Goal: Task Accomplishment & Management: Manage account settings

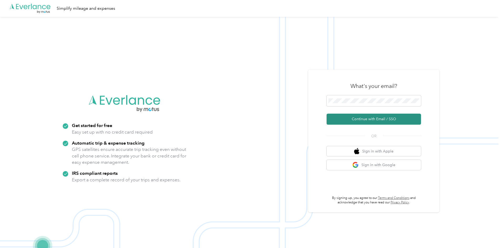
click at [394, 120] on button "Continue with Email / SSO" at bounding box center [374, 119] width 94 height 11
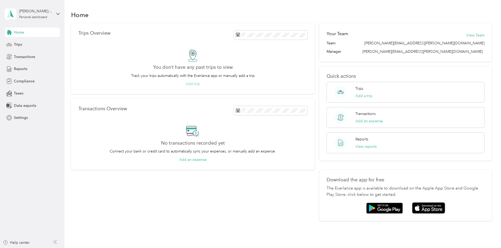
click at [200, 84] on button "Add trip" at bounding box center [193, 84] width 14 height 6
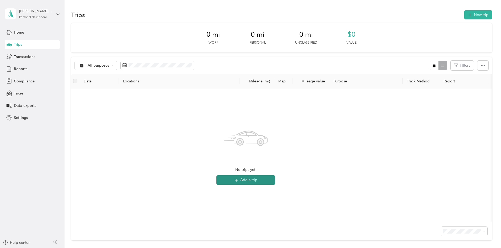
click at [275, 179] on button "Add a trip" at bounding box center [245, 179] width 59 height 9
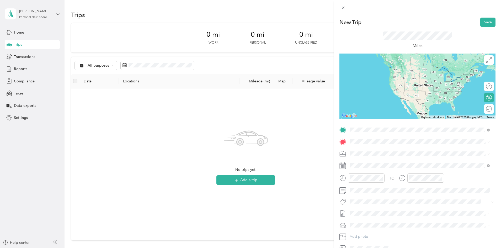
click at [404, 151] on span "[STREET_ADDRESS][US_STATE]" at bounding box center [386, 148] width 52 height 5
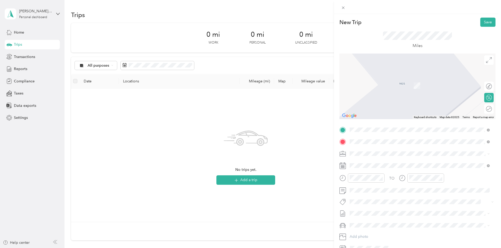
click at [392, 160] on span "20 Centerpointe Drive La Palma, California 90623, United States" at bounding box center [386, 160] width 52 height 5
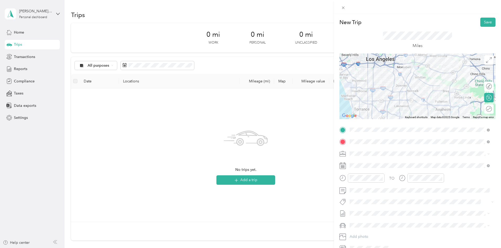
click at [488, 154] on icon at bounding box center [489, 154] width 2 height 2
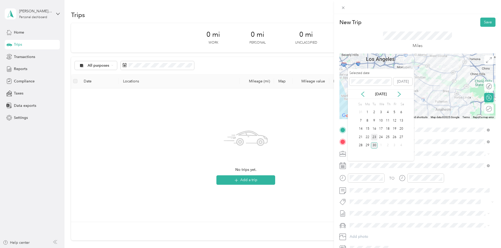
click at [374, 139] on div "23" at bounding box center [374, 137] width 7 height 7
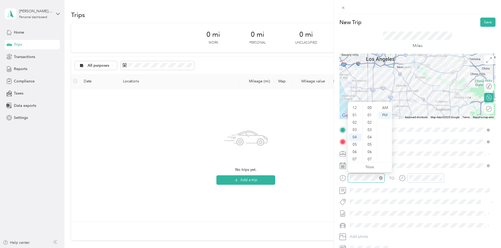
scroll to position [309, 0]
click at [358, 142] on div "09" at bounding box center [355, 144] width 13 height 7
click at [370, 109] on div "00" at bounding box center [370, 107] width 13 height 7
click at [384, 109] on div "AM" at bounding box center [385, 107] width 13 height 7
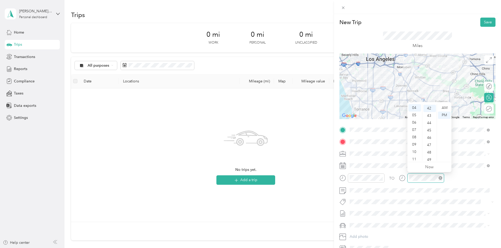
scroll to position [309, 0]
click at [415, 115] on div "05" at bounding box center [415, 115] width 13 height 7
click at [429, 109] on div "00" at bounding box center [429, 107] width 13 height 7
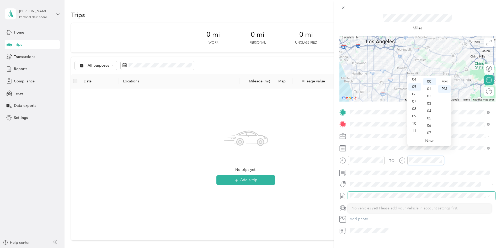
scroll to position [26, 0]
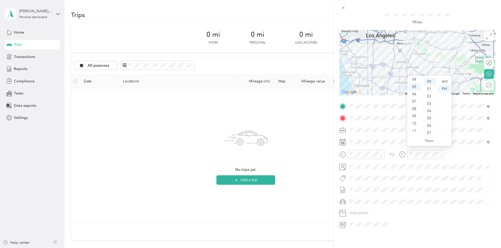
click at [408, 223] on div at bounding box center [421, 224] width 147 height 8
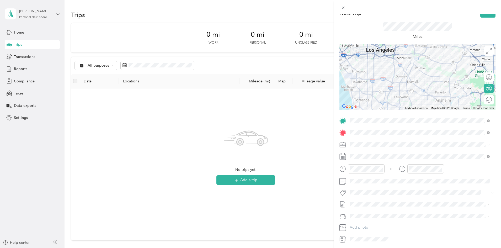
scroll to position [0, 0]
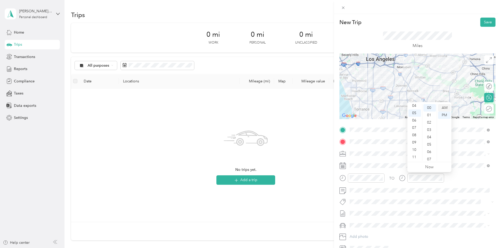
click at [443, 107] on div "AM" at bounding box center [444, 107] width 13 height 7
click at [416, 141] on div "09" at bounding box center [415, 142] width 13 height 7
click at [431, 146] on div "30" at bounding box center [429, 144] width 13 height 7
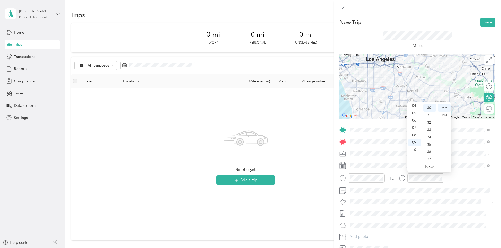
click at [459, 180] on div "TO" at bounding box center [418, 179] width 156 height 13
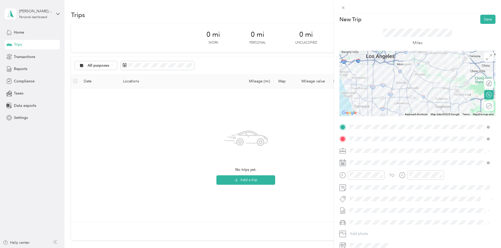
scroll to position [0, 0]
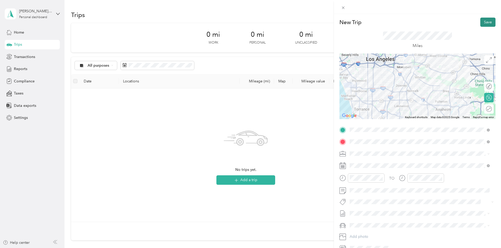
click at [481, 25] on button "Save" at bounding box center [487, 22] width 15 height 9
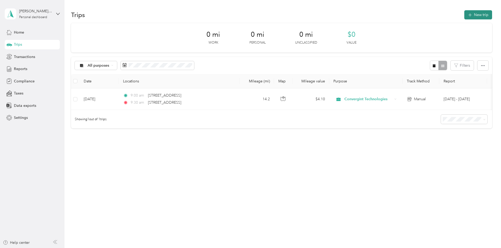
click at [464, 15] on button "New trip" at bounding box center [478, 14] width 28 height 9
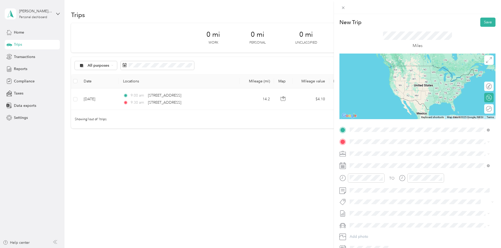
click at [388, 173] on span "20 Centerpointe Drive La Palma, California 90623, United States" at bounding box center [386, 170] width 52 height 5
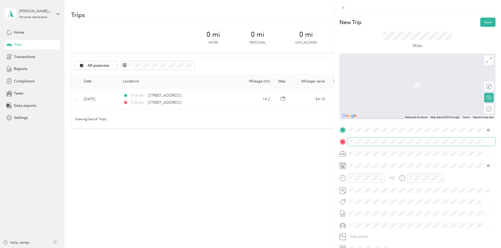
click at [379, 140] on span at bounding box center [422, 141] width 148 height 8
click at [391, 160] on span "9925 Balmoral Street Whittier, California 90601, United States" at bounding box center [386, 160] width 52 height 5
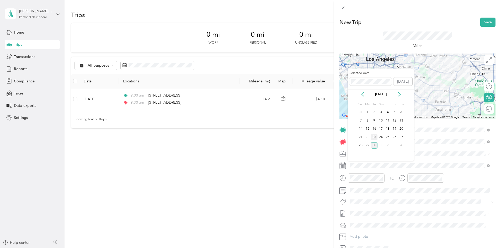
click at [374, 137] on div "23" at bounding box center [374, 137] width 7 height 7
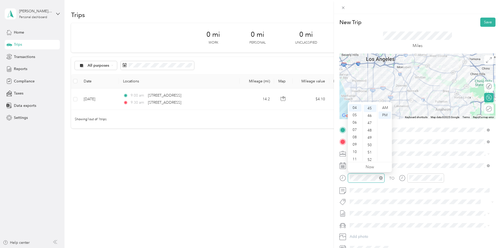
scroll to position [331, 0]
click at [356, 117] on div "05" at bounding box center [355, 115] width 13 height 7
click at [369, 107] on div "00" at bounding box center [370, 107] width 13 height 7
click at [370, 108] on div "00" at bounding box center [370, 107] width 13 height 7
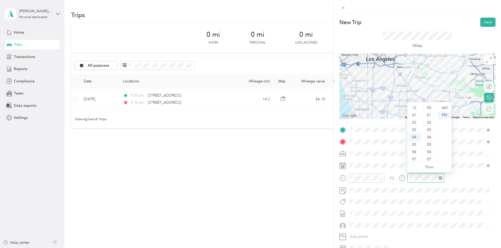
scroll to position [331, 0]
click at [416, 115] on div "05" at bounding box center [415, 115] width 13 height 7
click at [430, 141] on div "35" at bounding box center [429, 139] width 13 height 7
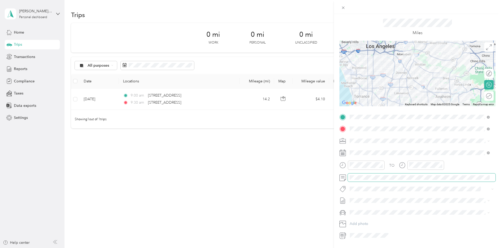
scroll to position [0, 0]
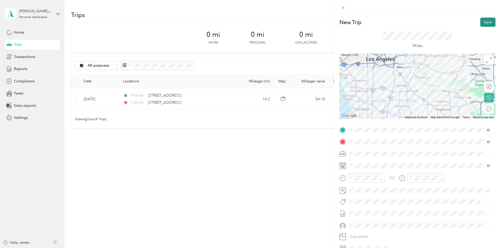
click at [483, 23] on button "Save" at bounding box center [487, 22] width 15 height 9
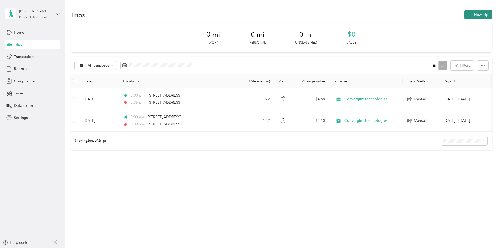
click at [464, 16] on button "New trip" at bounding box center [478, 14] width 28 height 9
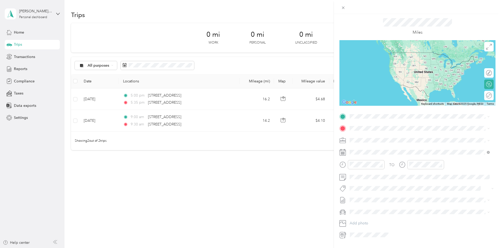
scroll to position [26, 0]
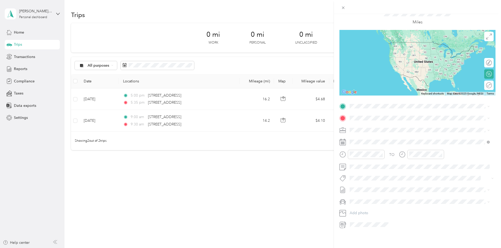
click at [320, 189] on div "New Trip Save This trip cannot be edited because it is either under review, app…" at bounding box center [250, 124] width 501 height 248
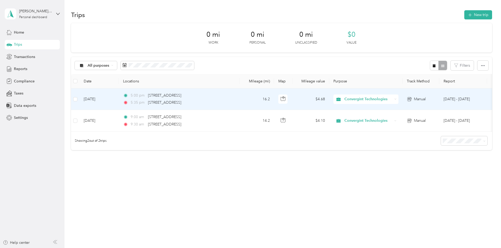
click at [119, 100] on td "Sep 23, 2025" at bounding box center [99, 99] width 39 height 22
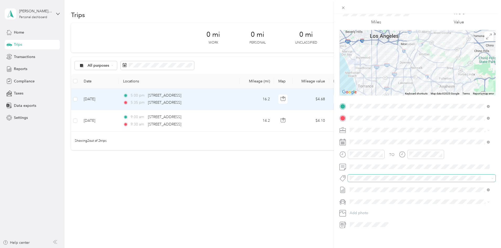
scroll to position [28, 0]
click at [276, 193] on div "Trip details Save This trip cannot be edited because it is either under review,…" at bounding box center [250, 124] width 501 height 248
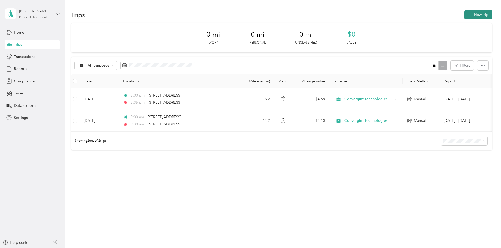
click at [464, 16] on button "New trip" at bounding box center [478, 14] width 28 height 9
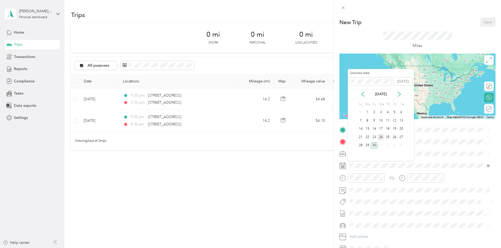
click at [382, 135] on div "24" at bounding box center [381, 137] width 7 height 7
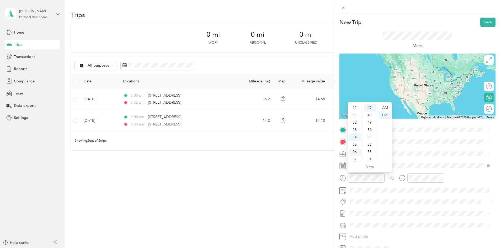
scroll to position [26, 0]
click at [354, 147] on div "09" at bounding box center [355, 147] width 13 height 7
click at [371, 109] on div "00" at bounding box center [370, 107] width 13 height 7
click at [386, 109] on div "AM" at bounding box center [385, 107] width 13 height 7
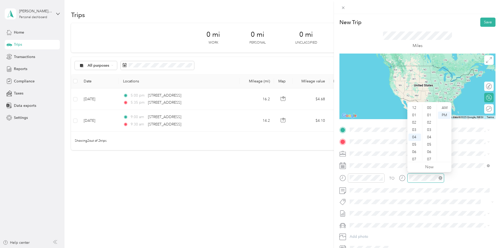
scroll to position [345, 0]
click at [443, 108] on div "AM" at bounding box center [444, 107] width 13 height 7
click at [415, 144] on div "09" at bounding box center [415, 144] width 13 height 7
click at [429, 121] on div "40" at bounding box center [429, 122] width 13 height 7
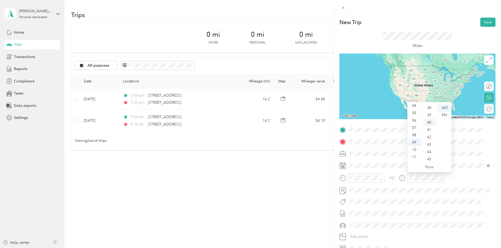
scroll to position [294, 0]
click at [373, 151] on span "9925 Balmoral Street Whittier, California 90601, United States" at bounding box center [386, 148] width 52 height 5
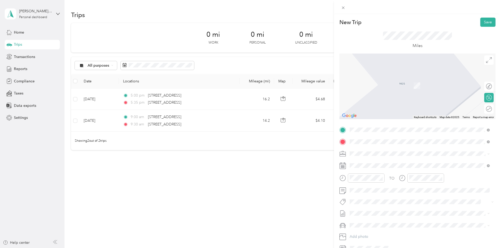
click at [400, 162] on span "2626 East Katella Avenue Anaheim, California 92806, United States" at bounding box center [386, 160] width 52 height 5
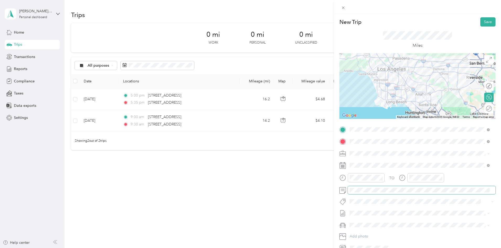
scroll to position [0, 0]
click at [480, 25] on button "Save" at bounding box center [487, 22] width 15 height 9
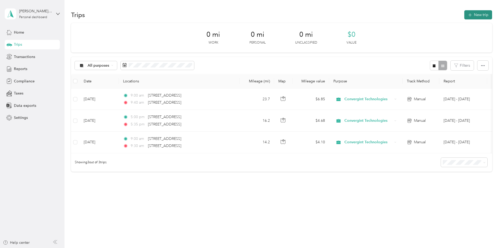
click at [464, 15] on button "New trip" at bounding box center [478, 14] width 28 height 9
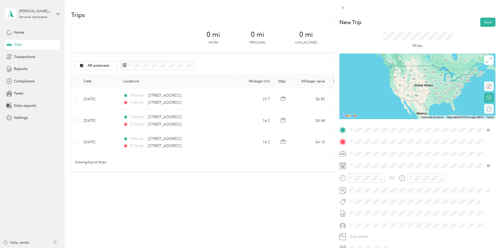
click at [383, 151] on span "2626 East Katella Avenue Anaheim, California 92806, United States" at bounding box center [386, 148] width 52 height 5
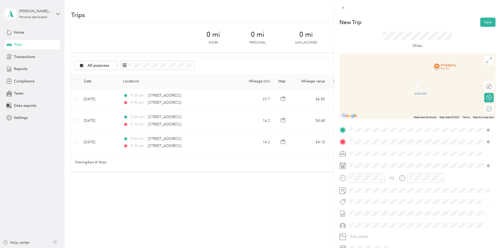
click at [394, 161] on span "9925 Balmoral Street Whittier, California 90601, United States" at bounding box center [386, 160] width 52 height 5
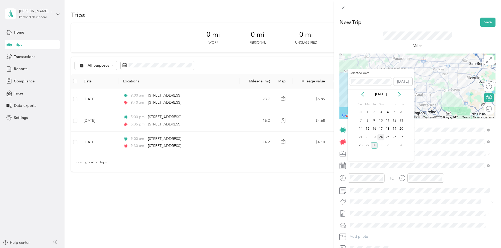
click at [381, 136] on div "24" at bounding box center [381, 137] width 7 height 7
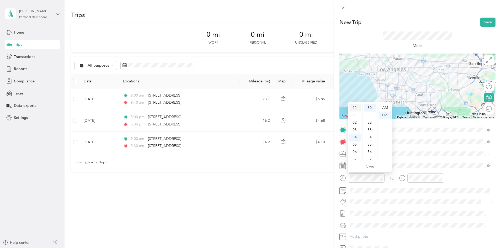
click at [356, 108] on div "12" at bounding box center [355, 107] width 13 height 7
click at [372, 128] on div "30" at bounding box center [370, 127] width 13 height 7
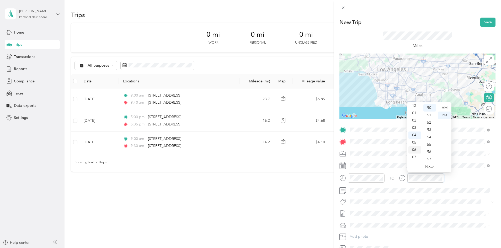
scroll to position [0, 0]
click at [416, 123] on div "02" at bounding box center [415, 122] width 13 height 7
click at [431, 143] on div "30" at bounding box center [429, 144] width 13 height 7
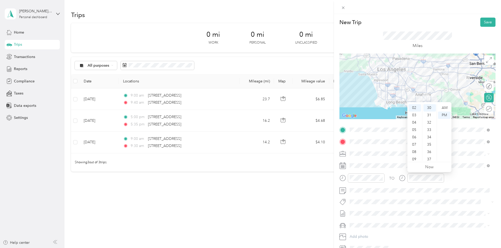
click at [476, 181] on div "TO" at bounding box center [418, 179] width 156 height 13
click at [415, 114] on div "01" at bounding box center [415, 115] width 13 height 7
click at [430, 154] on div "15" at bounding box center [429, 154] width 13 height 7
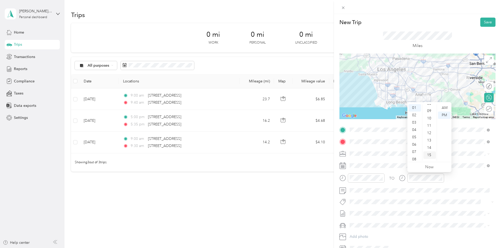
scroll to position [110, 0]
click at [468, 176] on div "TO" at bounding box center [418, 179] width 156 height 13
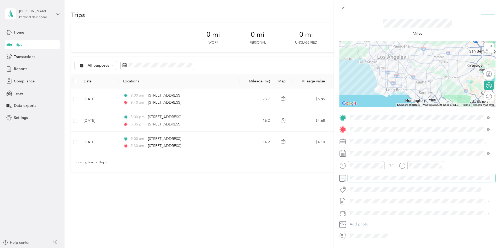
scroll to position [0, 0]
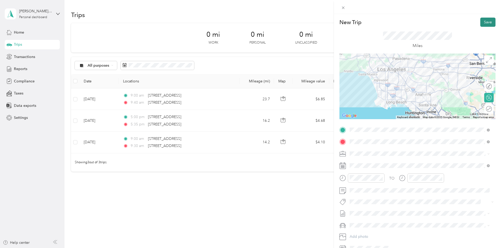
click at [485, 22] on button "Save" at bounding box center [487, 22] width 15 height 9
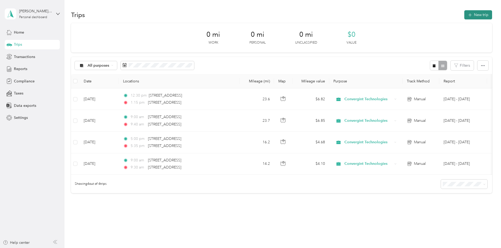
click at [464, 15] on button "New trip" at bounding box center [478, 14] width 28 height 9
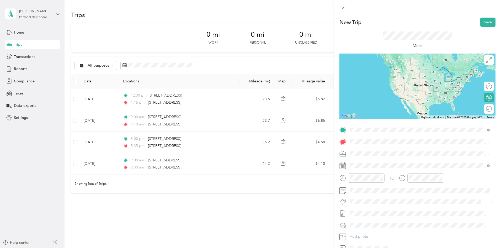
click at [378, 150] on span "9925 Balmoral Street Whittier, California 90601, United States" at bounding box center [386, 148] width 52 height 5
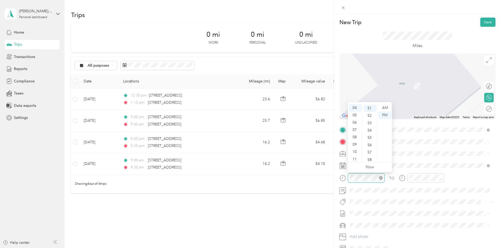
scroll to position [375, 0]
click at [355, 158] on div "11" at bounding box center [355, 159] width 13 height 7
click at [369, 110] on div "30" at bounding box center [370, 110] width 13 height 7
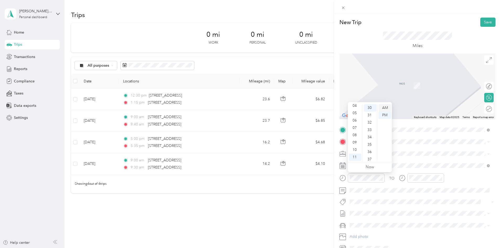
click at [385, 107] on div "AM" at bounding box center [385, 107] width 13 height 7
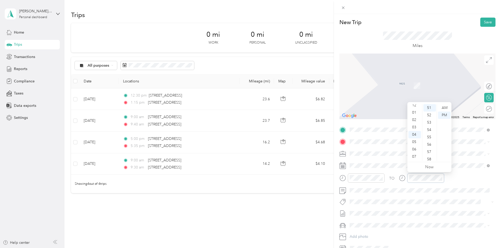
scroll to position [0, 0]
click at [416, 108] on div "12" at bounding box center [415, 107] width 13 height 7
click at [429, 108] on div "00" at bounding box center [429, 107] width 13 height 7
click at [467, 184] on div "TO" at bounding box center [418, 179] width 156 height 13
click at [403, 163] on span "1440 Bastanchury Road Fullerton, California 92835, United States" at bounding box center [386, 160] width 52 height 5
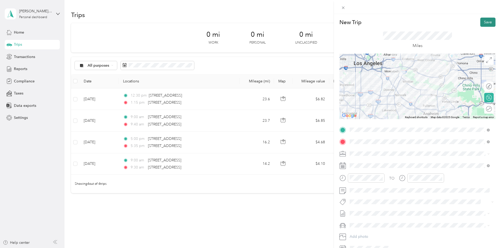
click at [482, 24] on button "Save" at bounding box center [487, 22] width 15 height 9
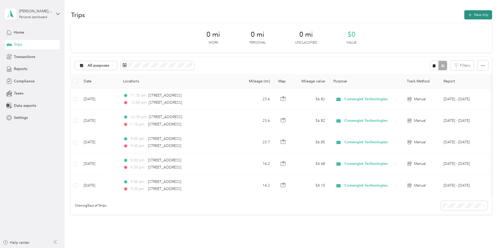
click at [464, 11] on button "New trip" at bounding box center [478, 14] width 28 height 9
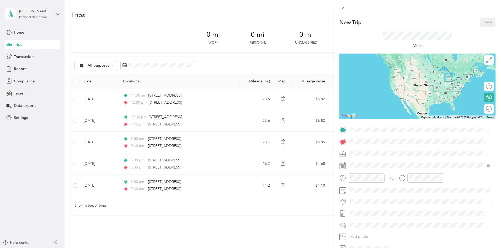
click at [131, 99] on div "New Trip Save This trip cannot be edited because it is either under review, app…" at bounding box center [250, 124] width 501 height 248
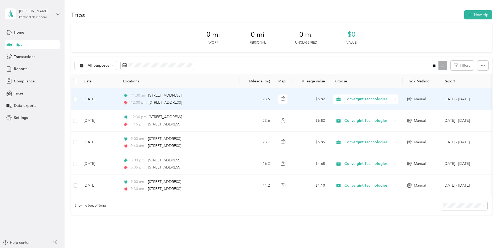
click at [119, 99] on td "Sep 30, 2025" at bounding box center [99, 99] width 39 height 22
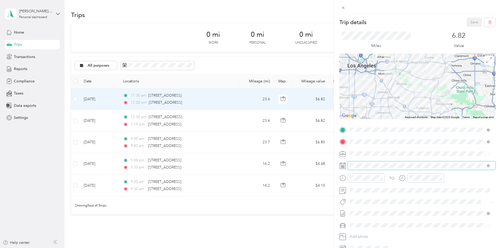
click at [402, 168] on span at bounding box center [422, 165] width 148 height 8
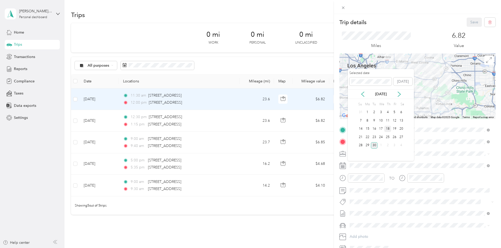
click at [387, 130] on div "18" at bounding box center [387, 129] width 7 height 7
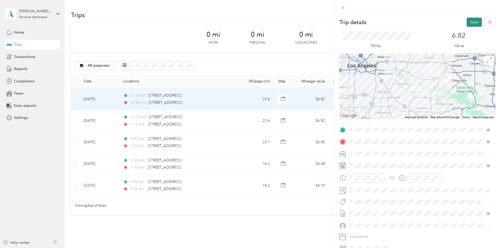
click at [468, 20] on button "Save" at bounding box center [474, 22] width 15 height 9
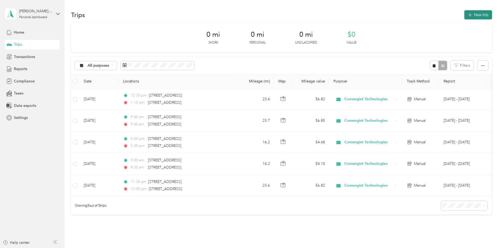
click at [464, 17] on button "New trip" at bounding box center [478, 14] width 28 height 9
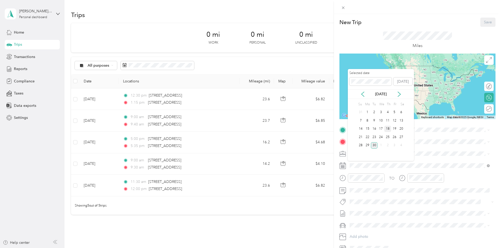
click at [389, 130] on div "18" at bounding box center [387, 129] width 7 height 7
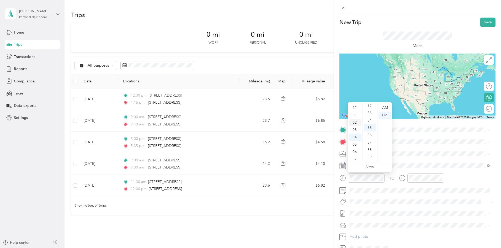
click at [356, 124] on div "02" at bounding box center [355, 122] width 13 height 7
click at [371, 115] on div "15" at bounding box center [370, 115] width 13 height 7
click at [425, 161] on div "TO Add photo" at bounding box center [418, 189] width 156 height 127
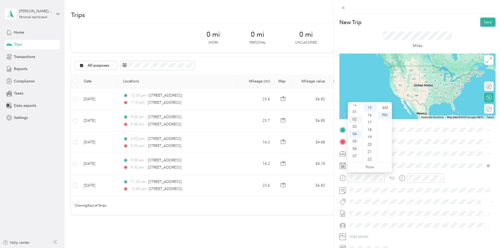
click at [354, 119] on div "02" at bounding box center [355, 119] width 13 height 7
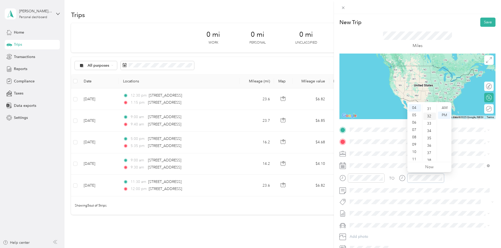
scroll to position [200, 0]
click at [430, 129] on div "30" at bounding box center [429, 127] width 13 height 7
click at [472, 178] on div "TO" at bounding box center [418, 179] width 156 height 13
click at [396, 148] on span "1440 Bastanchury Road Fullerton, California 92835, United States" at bounding box center [386, 148] width 52 height 5
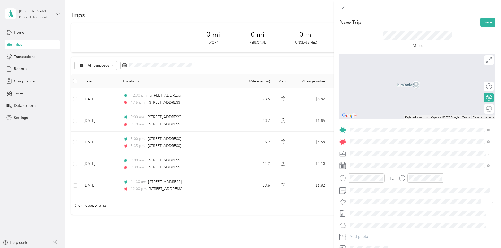
click at [377, 162] on span "9925 Balmoral Street Whittier, California 90601, United States" at bounding box center [386, 160] width 52 height 5
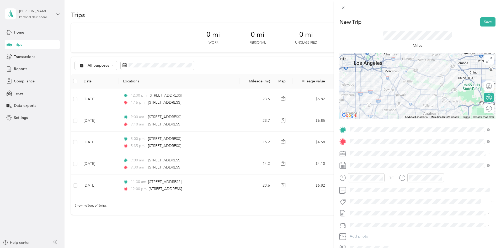
scroll to position [0, 0]
click at [480, 24] on button "Save" at bounding box center [487, 22] width 15 height 9
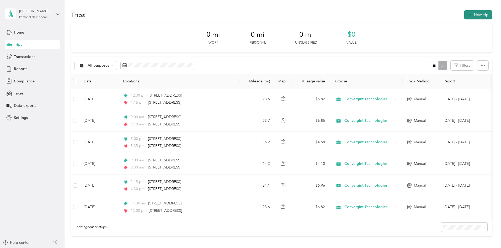
click at [464, 17] on button "New trip" at bounding box center [478, 14] width 28 height 9
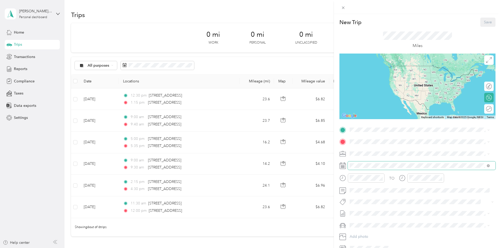
click at [366, 163] on span at bounding box center [422, 165] width 148 height 8
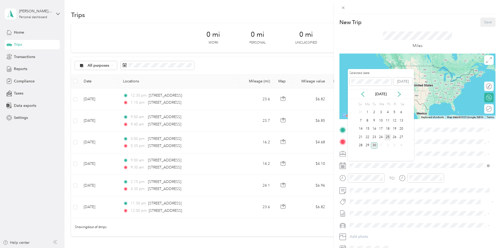
click at [388, 137] on div "25" at bounding box center [387, 137] width 7 height 7
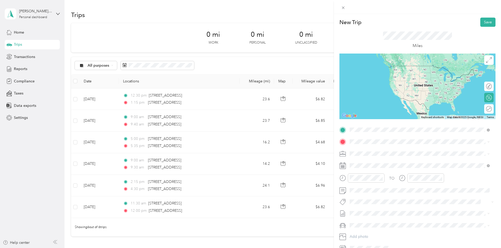
click at [389, 147] on span "9925 Balmoral Street Whittier, California 90601, United States" at bounding box center [386, 148] width 52 height 5
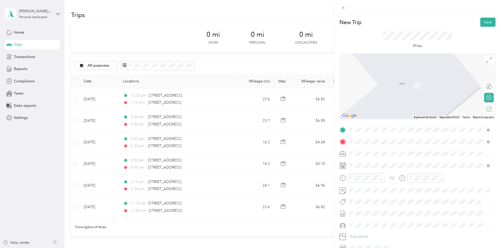
click at [392, 163] on span "20 Centerpointe Drive La Palma, California 90623, United States" at bounding box center [386, 160] width 52 height 5
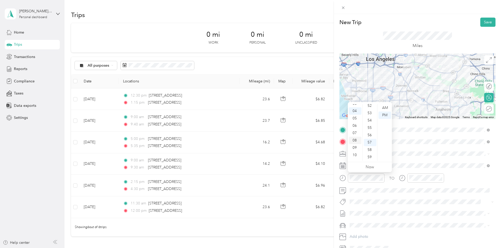
click at [354, 140] on div "08" at bounding box center [355, 140] width 13 height 7
click at [370, 128] on div "30" at bounding box center [370, 127] width 13 height 7
click at [385, 107] on div "AM" at bounding box center [385, 107] width 13 height 7
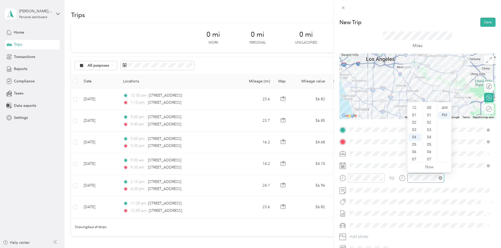
scroll to position [384, 0]
click at [414, 145] on div "09" at bounding box center [415, 144] width 13 height 7
click at [430, 108] on div "00" at bounding box center [429, 107] width 13 height 7
click at [447, 107] on div "AM" at bounding box center [444, 107] width 13 height 7
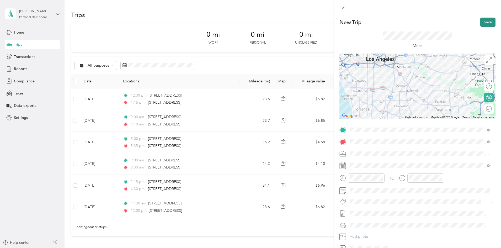
click at [490, 20] on button "Save" at bounding box center [487, 22] width 15 height 9
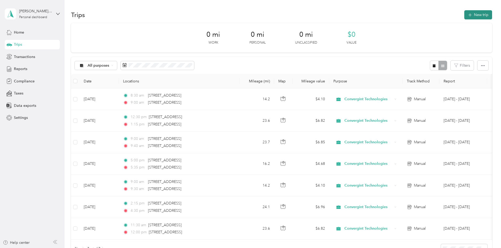
click at [464, 18] on button "New trip" at bounding box center [478, 14] width 28 height 9
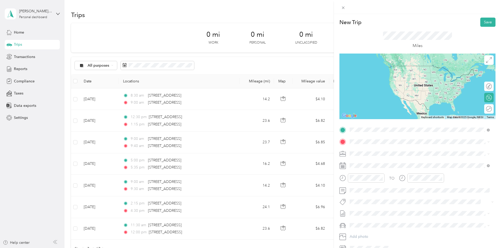
click at [388, 150] on span "20 Centerpointe Drive La Palma, California 90623, United States" at bounding box center [386, 148] width 52 height 5
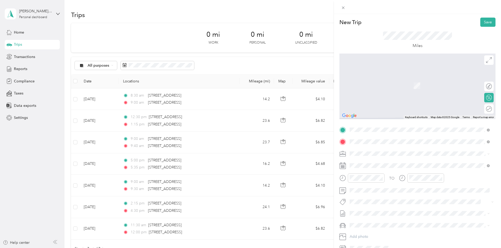
click at [394, 163] on span "9925 Balmoral Street Whittier, California 90601, United States" at bounding box center [386, 160] width 52 height 5
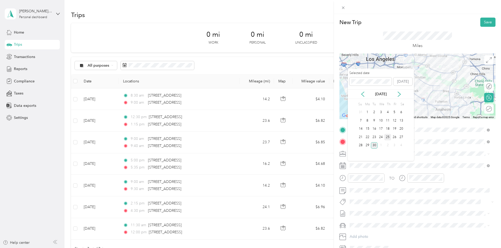
click at [389, 135] on div "25" at bounding box center [387, 137] width 7 height 7
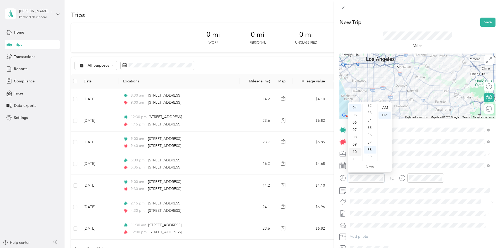
scroll to position [3, 0]
click at [354, 120] on div "02" at bounding box center [355, 119] width 13 height 7
click at [354, 116] on div "01" at bounding box center [355, 115] width 13 height 7
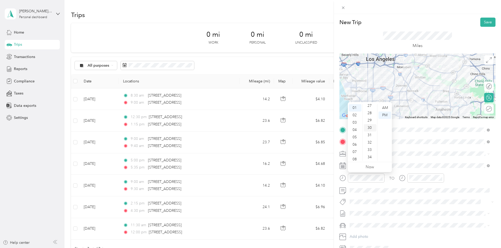
click at [370, 126] on div "30" at bounding box center [370, 127] width 13 height 7
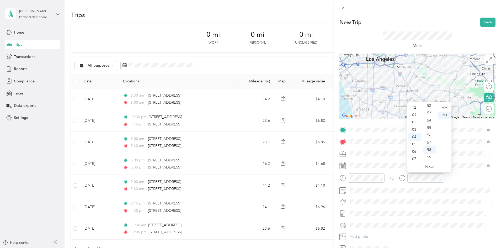
scroll to position [0, 0]
click at [413, 123] on div "02" at bounding box center [415, 122] width 13 height 7
click at [431, 147] on div "15" at bounding box center [429, 148] width 13 height 7
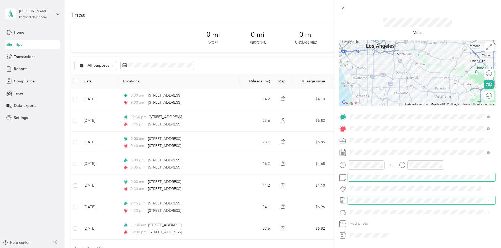
scroll to position [0, 0]
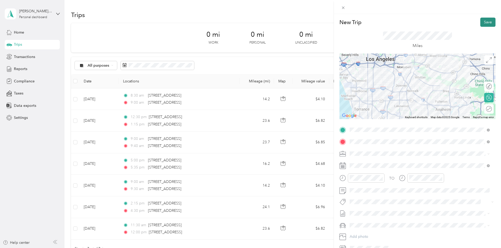
click at [483, 20] on button "Save" at bounding box center [487, 22] width 15 height 9
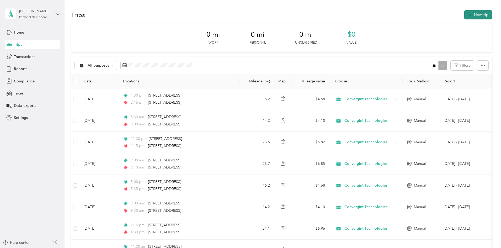
click at [464, 13] on button "New trip" at bounding box center [478, 14] width 28 height 9
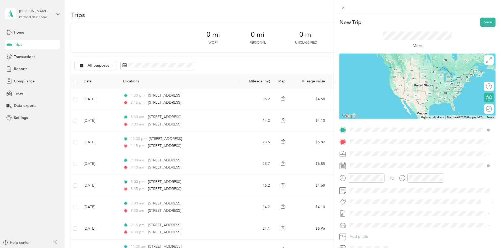
click at [390, 152] on div "9925 Balmoral Street Whittier, California 90601, United States" at bounding box center [420, 148] width 136 height 7
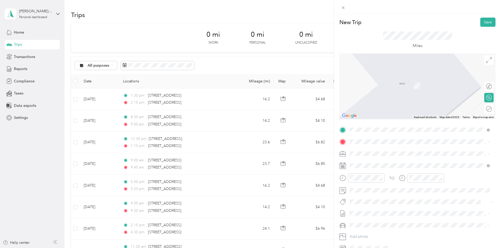
click at [372, 173] on span "2000 E Gene Autry Way Anaheim, California 92806, United States" at bounding box center [401, 170] width 82 height 5
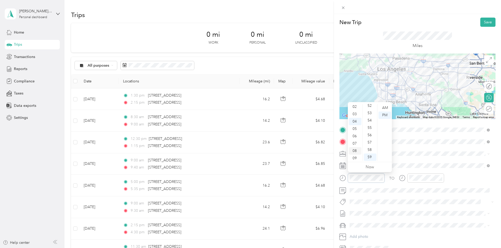
scroll to position [3, 0]
click at [356, 134] on div "04" at bounding box center [355, 133] width 13 height 7
click at [371, 108] on div "00" at bounding box center [370, 107] width 13 height 7
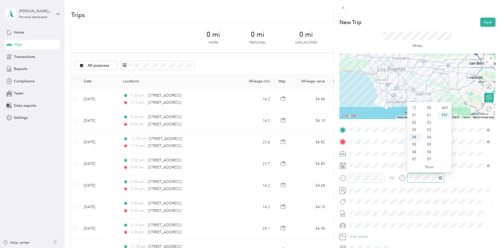
scroll to position [384, 0]
click at [415, 115] on div "05" at bounding box center [415, 115] width 13 height 7
click at [431, 107] on div "00" at bounding box center [429, 107] width 13 height 7
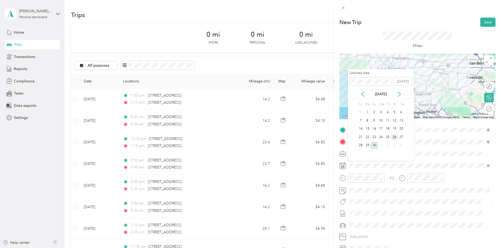
click at [395, 137] on div "26" at bounding box center [394, 137] width 7 height 7
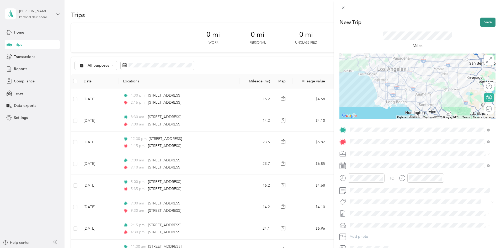
click at [485, 24] on button "Save" at bounding box center [487, 22] width 15 height 9
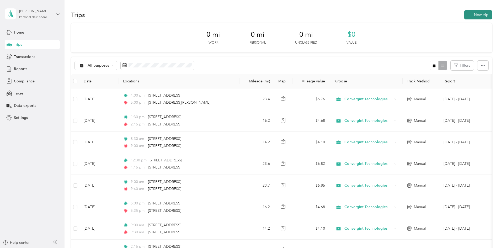
click at [467, 15] on icon "button" at bounding box center [470, 15] width 6 height 6
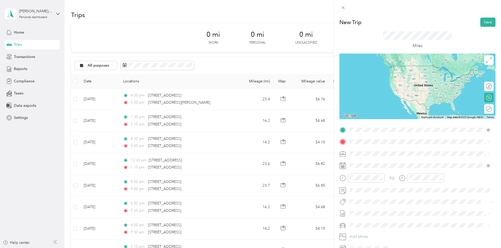
click at [396, 162] on span "2000 E Gene Autry Way Anaheim, California 92806, United States" at bounding box center [401, 159] width 82 height 5
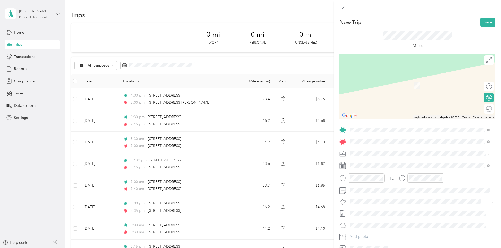
click at [386, 159] on span "9925 Balmoral Street Whittier, California 90601, United States" at bounding box center [386, 160] width 52 height 5
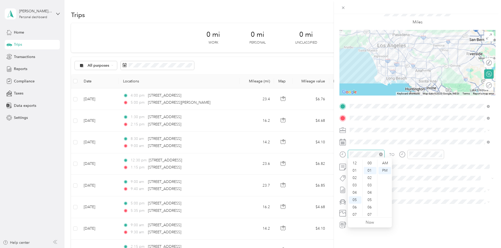
scroll to position [7, 0]
click at [356, 197] on div "09" at bounding box center [355, 197] width 13 height 7
click at [369, 190] on div "30" at bounding box center [370, 192] width 13 height 7
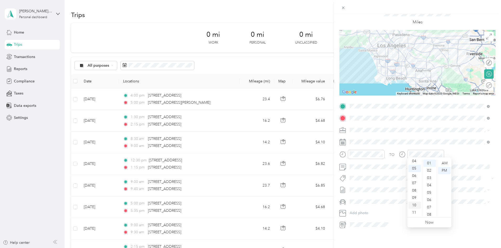
click at [415, 205] on div "10" at bounding box center [415, 205] width 13 height 7
click at [430, 198] on div "20" at bounding box center [429, 197] width 13 height 7
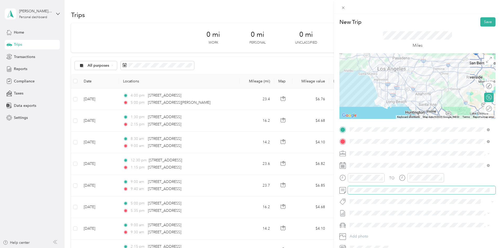
scroll to position [0, 0]
click at [359, 163] on span at bounding box center [422, 165] width 148 height 8
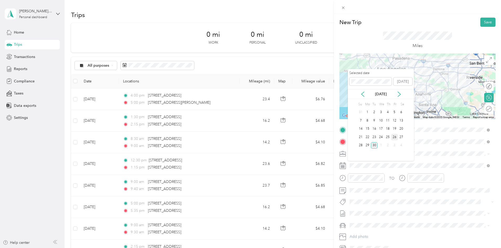
click at [394, 136] on div "26" at bounding box center [394, 137] width 7 height 7
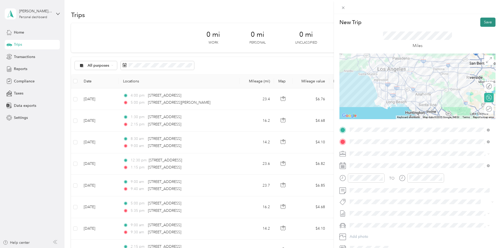
click at [485, 23] on button "Save" at bounding box center [487, 22] width 15 height 9
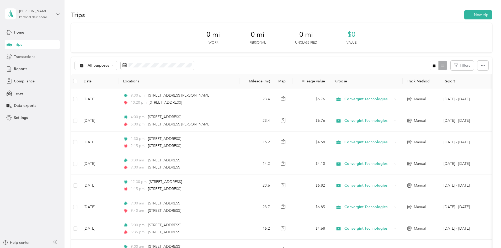
click at [23, 57] on span "Transactions" at bounding box center [24, 57] width 21 height 6
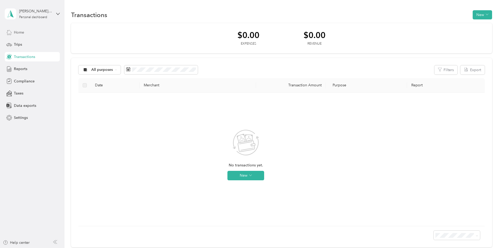
click at [22, 33] on span "Home" at bounding box center [19, 33] width 10 height 6
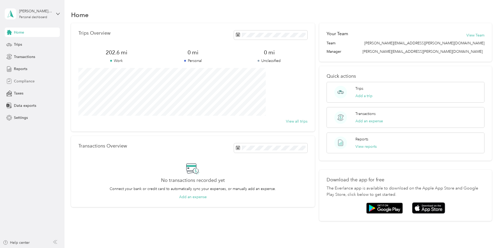
click at [37, 82] on div "Compliance" at bounding box center [32, 80] width 55 height 9
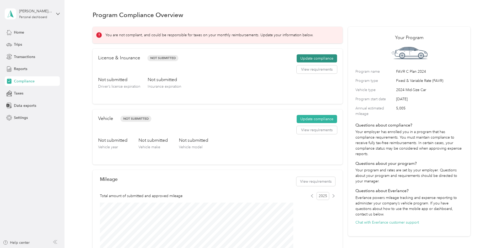
click at [308, 63] on button "Update compliance" at bounding box center [317, 58] width 40 height 8
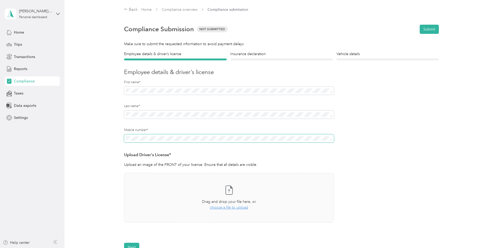
scroll to position [52, 0]
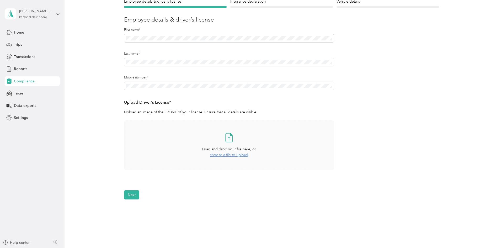
click at [225, 158] on div "Drag and drop your file here, or choose a file to upload" at bounding box center [229, 152] width 54 height 12
click at [131, 212] on button "Next" at bounding box center [131, 210] width 15 height 9
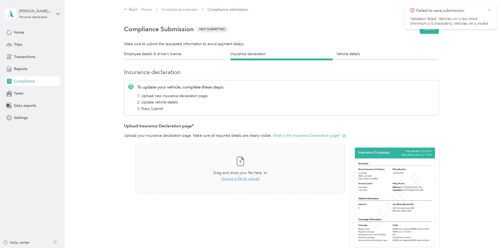
click at [489, 11] on icon at bounding box center [490, 10] width 4 height 5
click at [174, 56] on h4 "Employee details & driver’s license" at bounding box center [175, 54] width 103 height 6
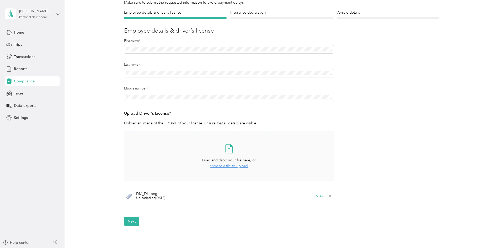
scroll to position [96, 0]
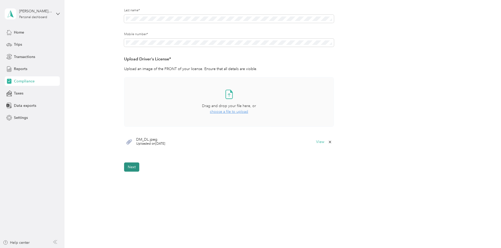
click at [133, 168] on button "Next" at bounding box center [131, 166] width 15 height 9
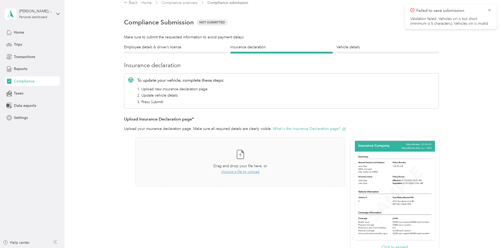
scroll to position [7, 0]
click at [491, 12] on icon at bounding box center [490, 10] width 4 height 5
click at [375, 160] on img at bounding box center [395, 191] width 83 height 102
click at [379, 142] on img at bounding box center [395, 191] width 83 height 102
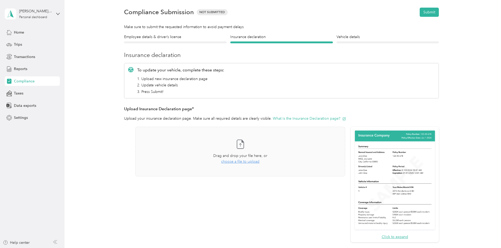
scroll to position [26, 0]
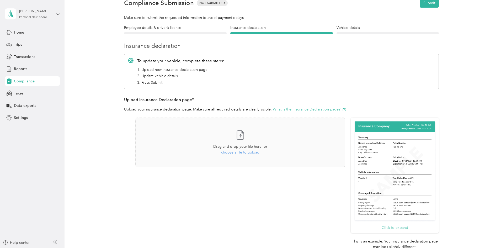
click at [396, 229] on button "Click to expand" at bounding box center [395, 228] width 27 height 6
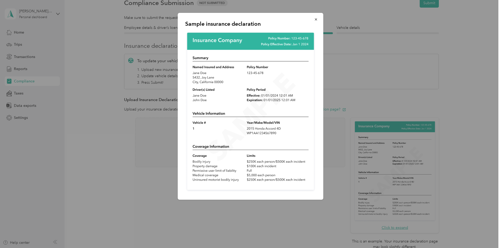
click at [318, 19] on icon "button" at bounding box center [316, 20] width 4 height 4
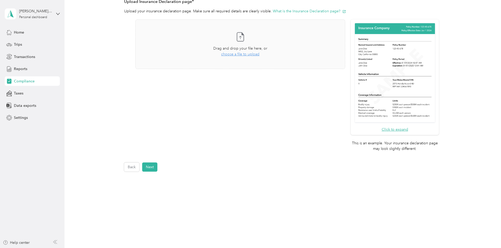
scroll to position [19, 0]
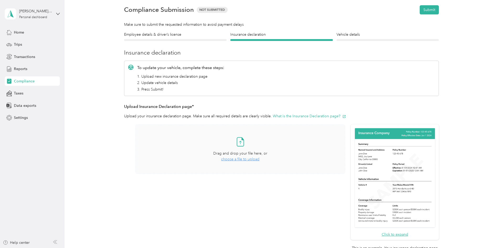
click at [237, 158] on span "choose a file to upload" at bounding box center [240, 159] width 38 height 4
click at [244, 157] on span "choose a file to upload" at bounding box center [240, 159] width 38 height 4
click at [243, 161] on span "choose a file to upload" at bounding box center [240, 159] width 38 height 4
click at [249, 157] on span "choose a file to upload" at bounding box center [240, 159] width 38 height 4
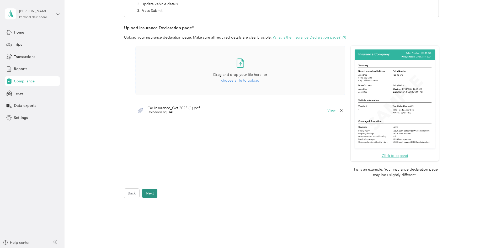
click at [154, 192] on button "Next" at bounding box center [149, 193] width 15 height 9
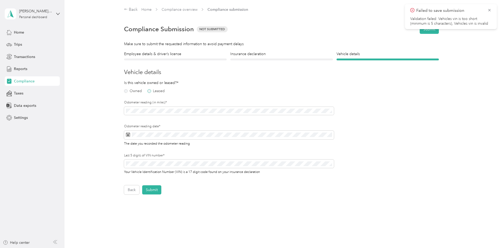
click at [150, 90] on label "Leased" at bounding box center [155, 91] width 17 height 4
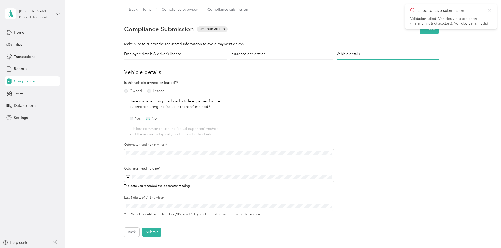
click at [148, 117] on label "No" at bounding box center [151, 119] width 11 height 4
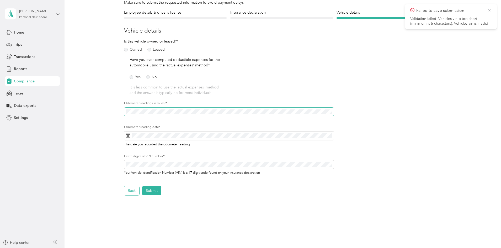
scroll to position [52, 0]
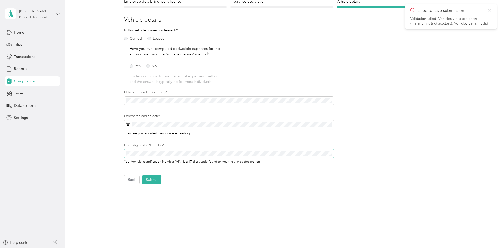
click at [146, 155] on span at bounding box center [229, 153] width 210 height 8
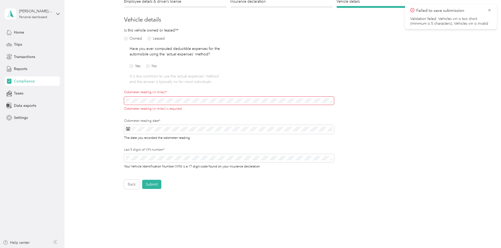
click at [172, 103] on span at bounding box center [229, 101] width 210 height 8
click at [152, 210] on div "30" at bounding box center [149, 210] width 7 height 7
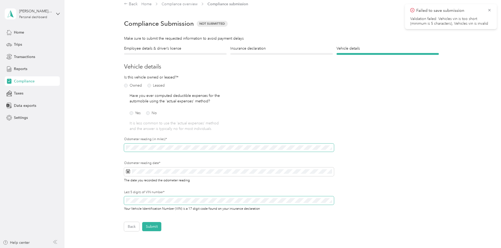
scroll to position [0, 0]
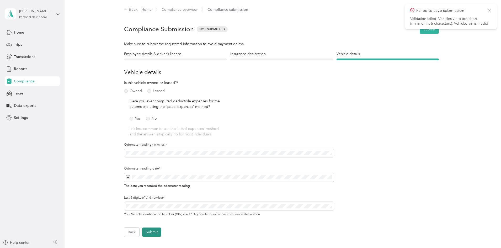
click at [151, 234] on button "Submit" at bounding box center [151, 231] width 19 height 9
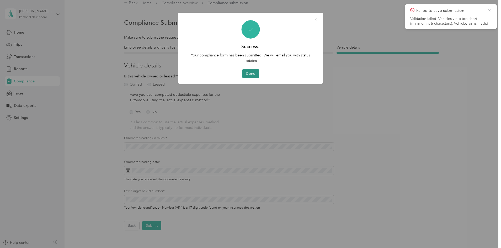
click at [255, 72] on button "Done" at bounding box center [250, 73] width 17 height 9
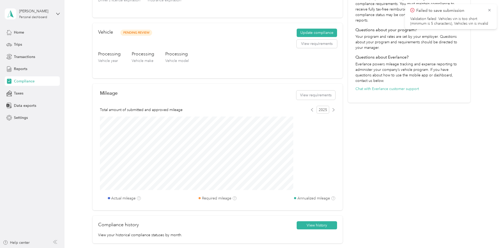
scroll to position [138, 0]
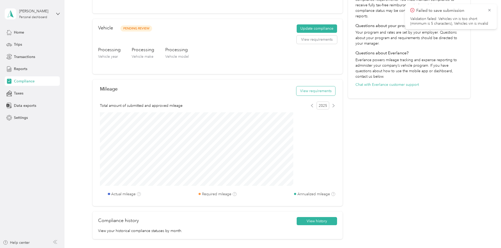
click at [296, 91] on button "View requirements" at bounding box center [315, 90] width 39 height 9
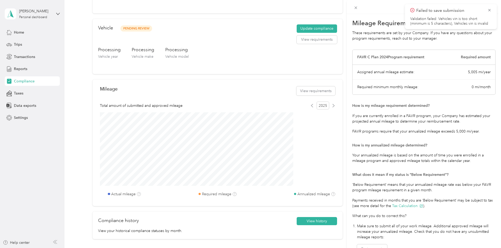
scroll to position [0, 0]
click at [490, 10] on icon at bounding box center [490, 10] width 4 height 5
click at [355, 8] on icon at bounding box center [356, 8] width 4 height 4
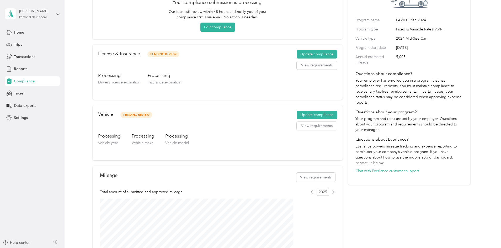
scroll to position [59, 0]
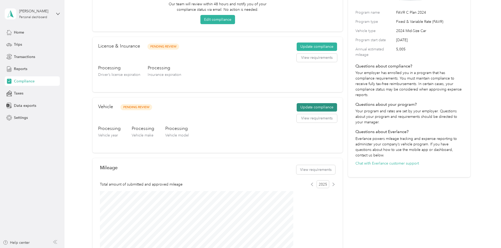
click at [314, 109] on button "Update compliance" at bounding box center [317, 107] width 40 height 8
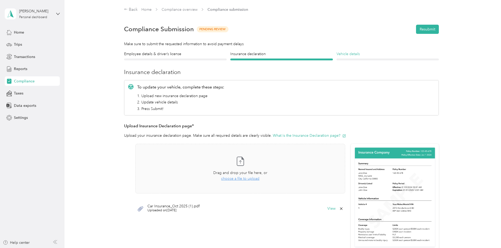
click at [354, 57] on h4 "Vehicle details" at bounding box center [388, 54] width 103 height 6
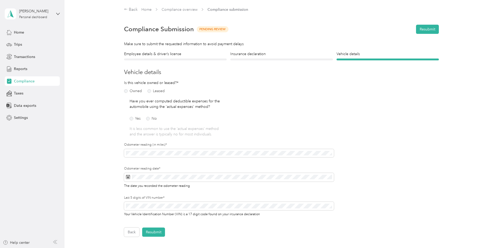
click at [142, 8] on link "Home" at bounding box center [146, 9] width 10 height 4
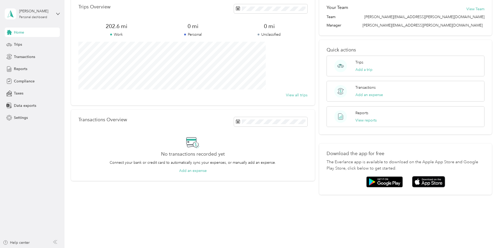
scroll to position [27, 0]
click at [207, 171] on button "Add an expense" at bounding box center [193, 170] width 28 height 6
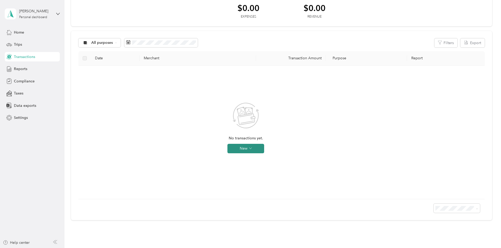
click at [264, 149] on button "New" at bounding box center [245, 148] width 37 height 9
click at [88, 144] on div "$0.00 Expenses $0.00 Revenue All purposes Filters Export Date Merchant Transact…" at bounding box center [281, 108] width 421 height 224
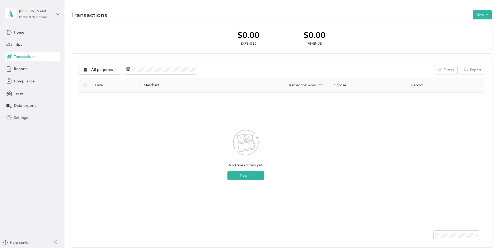
click at [27, 117] on span "Settings" at bounding box center [21, 118] width 14 height 6
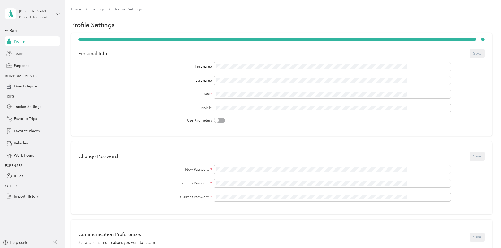
click at [27, 55] on div "Team" at bounding box center [32, 53] width 55 height 9
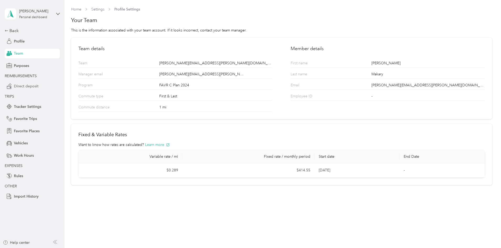
click at [22, 89] on span "Direct deposit" at bounding box center [26, 86] width 25 height 6
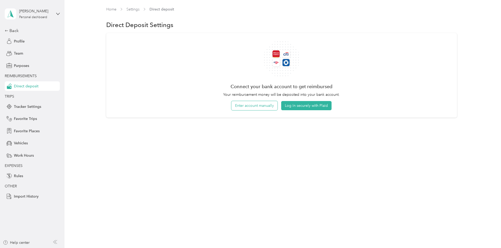
click at [265, 110] on button "Enter account manually" at bounding box center [254, 105] width 46 height 9
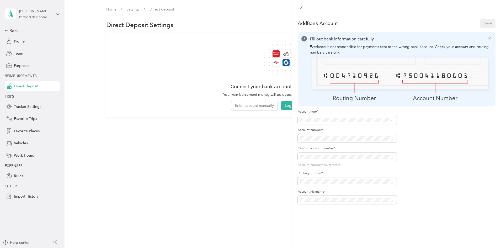
click at [329, 128] on div "Checking" at bounding box center [345, 128] width 89 height 6
click at [390, 217] on div "Add Bank Account Save Fill out bank information carefully Everlance is not resp…" at bounding box center [396, 138] width 209 height 248
click at [484, 21] on button "Save" at bounding box center [487, 23] width 15 height 9
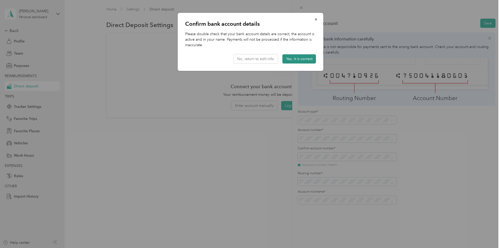
click at [289, 57] on button "Yes, it is correct" at bounding box center [300, 58] width 34 height 9
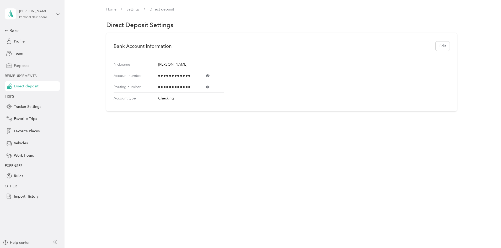
click at [31, 70] on div "Purposes" at bounding box center [32, 65] width 55 height 9
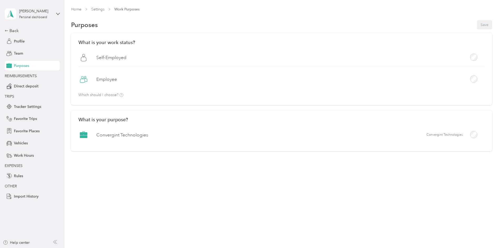
click at [160, 79] on div "Employee" at bounding box center [281, 81] width 406 height 14
click at [477, 24] on button "Save" at bounding box center [484, 24] width 15 height 9
click at [35, 107] on span "Tracker Settings" at bounding box center [27, 107] width 27 height 6
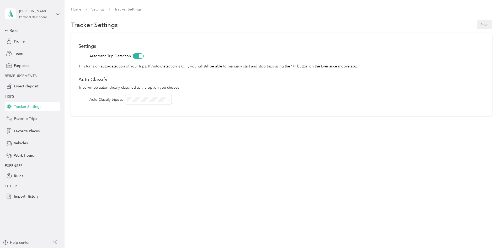
click at [29, 122] on div "Favorite Trips" at bounding box center [32, 118] width 55 height 9
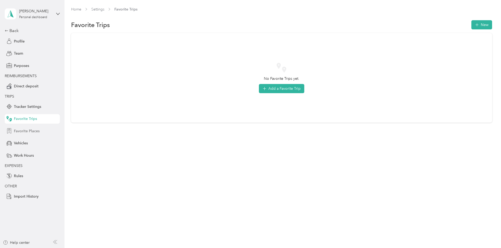
click at [33, 132] on span "Favorite Places" at bounding box center [27, 131] width 26 height 6
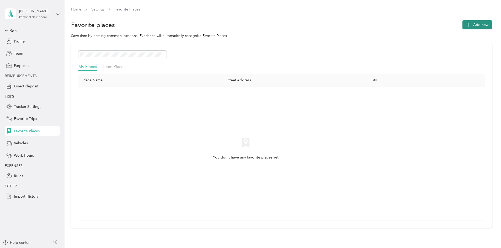
click at [463, 28] on button "Add new" at bounding box center [478, 24] width 30 height 9
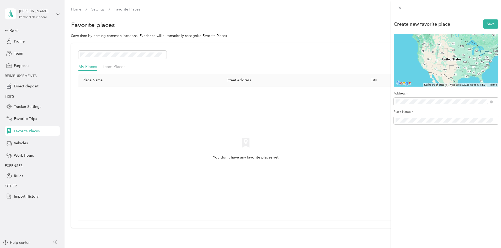
click at [427, 119] on span "9925 Balmoral Street Whittier, California 90601, United States" at bounding box center [431, 120] width 52 height 5
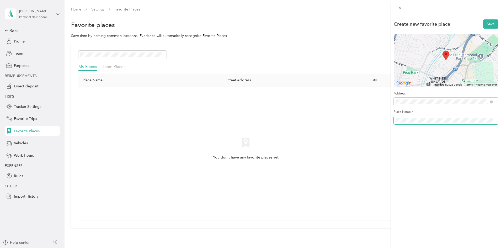
click at [313, 112] on div "Create new favorite place Save ← Move left → Move right ↑ Move up ↓ Move down +…" at bounding box center [250, 124] width 501 height 248
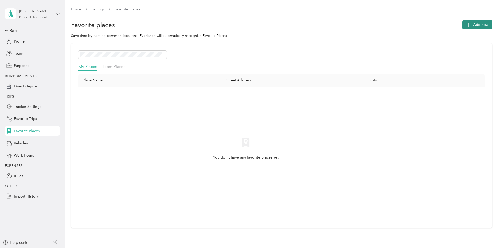
click at [463, 29] on button "Add new" at bounding box center [478, 24] width 30 height 9
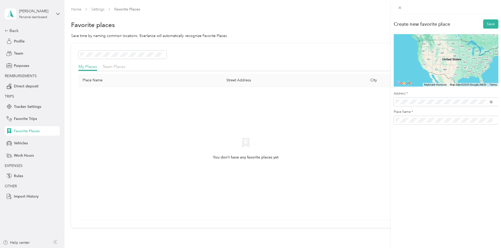
click at [431, 122] on span "9925 Balmoral Street Whittier, California 90601, United States" at bounding box center [431, 120] width 52 height 5
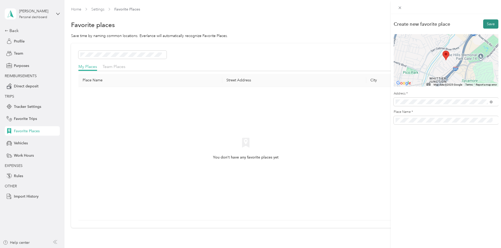
click at [490, 24] on button "Save" at bounding box center [490, 23] width 15 height 9
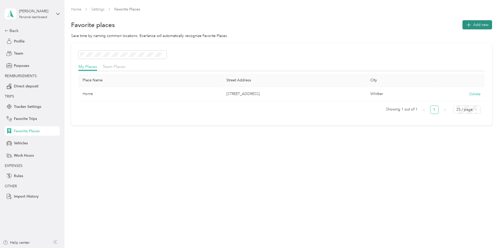
click at [473, 23] on span "Add new" at bounding box center [480, 25] width 15 height 6
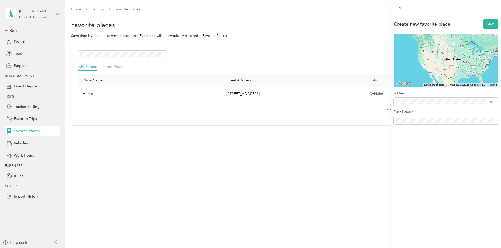
click at [437, 145] on span "20 Centerpointe Drive La Palma, California 90623, United States" at bounding box center [431, 142] width 52 height 5
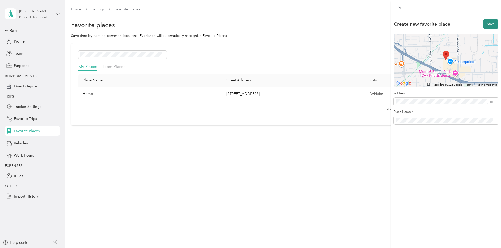
click at [490, 23] on button "Save" at bounding box center [490, 23] width 15 height 9
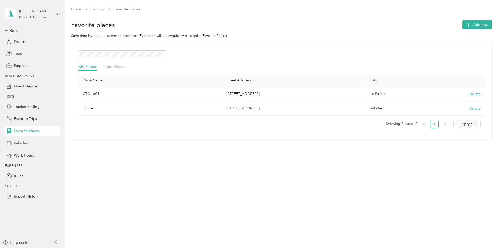
click at [27, 143] on span "Vehicles" at bounding box center [21, 143] width 14 height 6
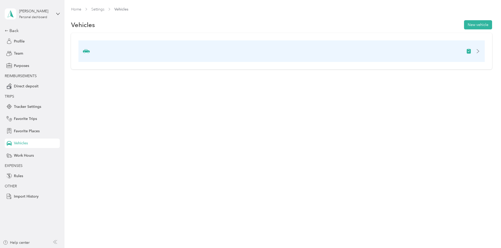
click at [396, 55] on div at bounding box center [281, 51] width 406 height 22
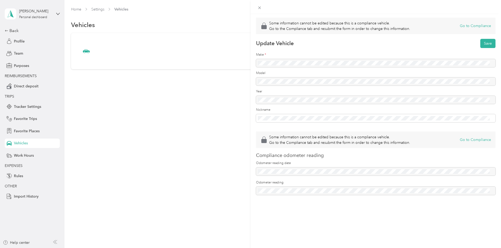
click at [299, 62] on div at bounding box center [376, 63] width 240 height 8
click at [287, 65] on div at bounding box center [376, 63] width 240 height 8
click at [464, 138] on button "Go to Compliance" at bounding box center [475, 140] width 31 height 6
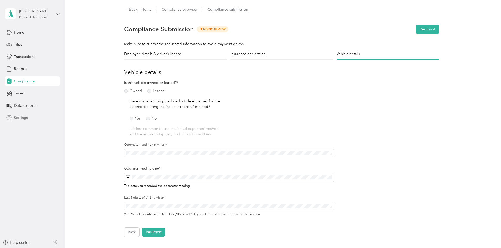
click at [23, 118] on span "Settings" at bounding box center [21, 118] width 14 height 6
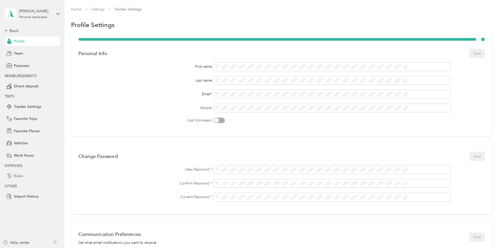
click at [28, 177] on div "Rules" at bounding box center [32, 175] width 55 height 9
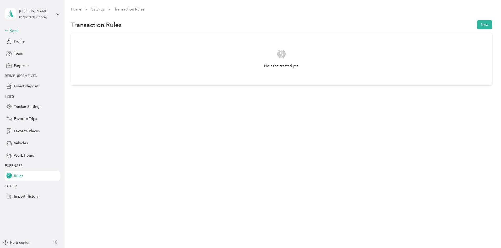
click at [26, 30] on div "Back" at bounding box center [31, 31] width 52 height 6
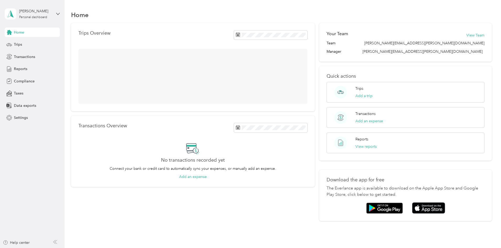
click at [32, 34] on div "Home" at bounding box center [32, 32] width 55 height 9
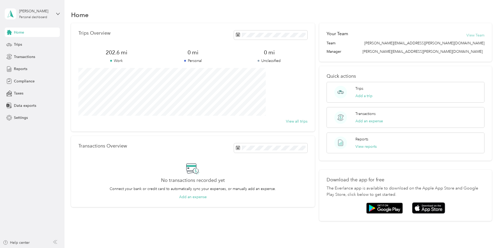
click at [467, 35] on button "View Team" at bounding box center [476, 36] width 18 height 6
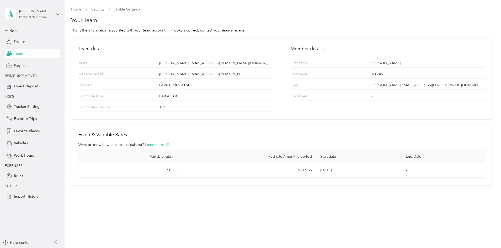
click at [29, 65] on span "Purposes" at bounding box center [21, 66] width 15 height 6
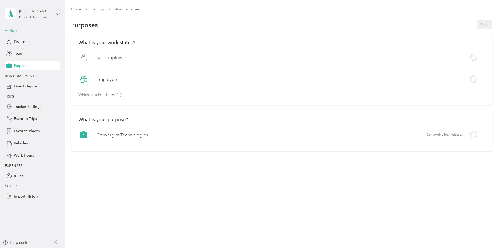
click at [11, 31] on div "Back" at bounding box center [31, 31] width 52 height 6
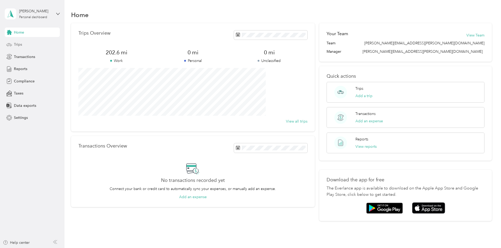
click at [24, 45] on div "Trips" at bounding box center [32, 44] width 55 height 9
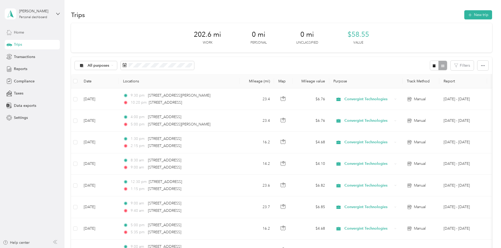
click at [24, 35] on div "Home" at bounding box center [32, 32] width 55 height 9
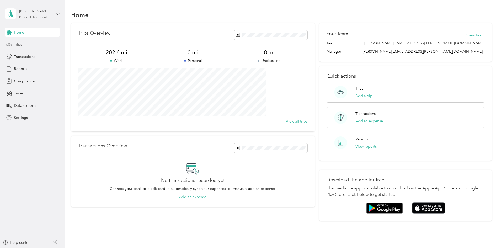
click at [24, 45] on div "Trips" at bounding box center [32, 44] width 55 height 9
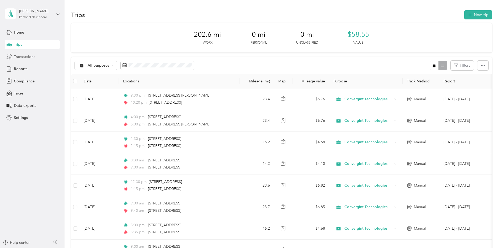
click at [34, 56] on span "Transactions" at bounding box center [24, 57] width 21 height 6
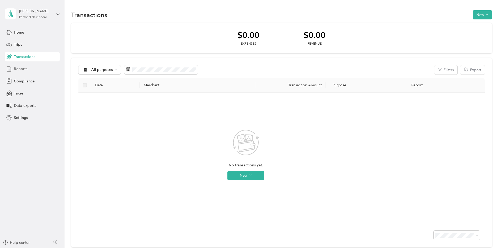
click at [24, 72] on div "Reports" at bounding box center [32, 68] width 55 height 9
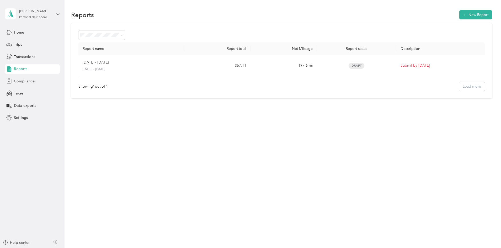
click at [24, 80] on span "Compliance" at bounding box center [24, 81] width 21 height 6
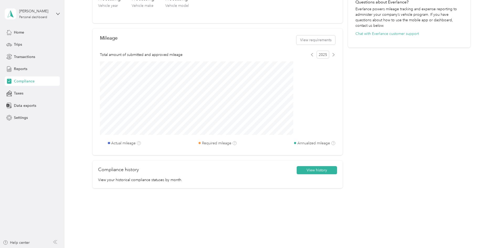
scroll to position [190, 0]
click at [25, 118] on span "Settings" at bounding box center [21, 118] width 14 height 6
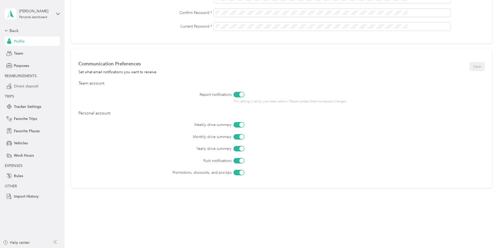
click at [39, 87] on div "Direct deposit" at bounding box center [32, 85] width 55 height 9
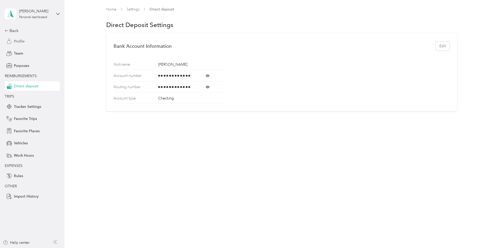
click at [28, 44] on div "Profile" at bounding box center [32, 40] width 55 height 9
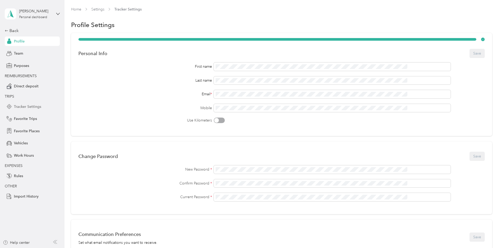
click at [31, 108] on span "Tracker Settings" at bounding box center [27, 107] width 27 height 6
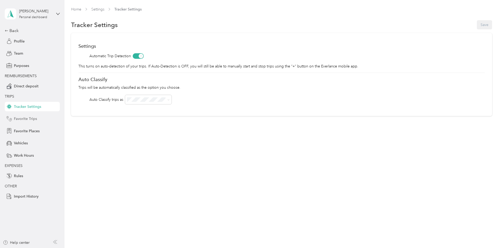
click at [31, 118] on span "Favorite Trips" at bounding box center [25, 119] width 23 height 6
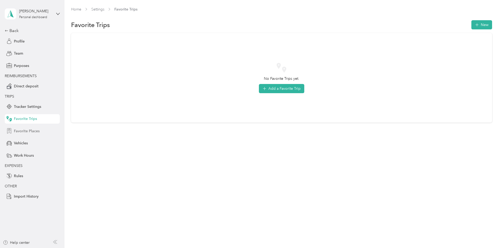
click at [34, 134] on span "Favorite Places" at bounding box center [27, 131] width 26 height 6
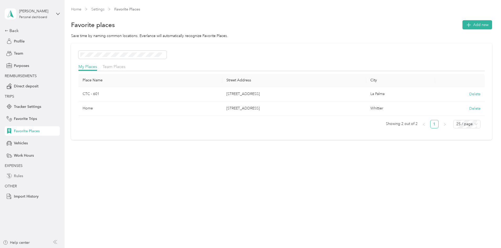
click at [34, 175] on div "Rules" at bounding box center [32, 175] width 55 height 9
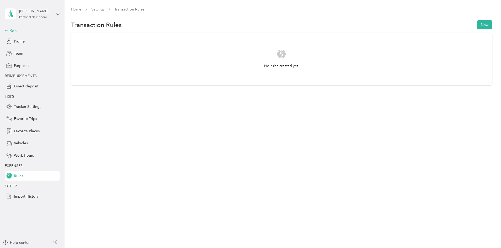
click at [18, 31] on div "Back" at bounding box center [31, 31] width 52 height 6
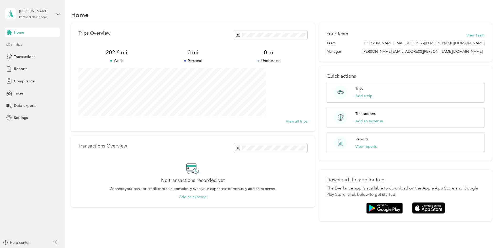
click at [19, 43] on span "Trips" at bounding box center [18, 45] width 8 height 6
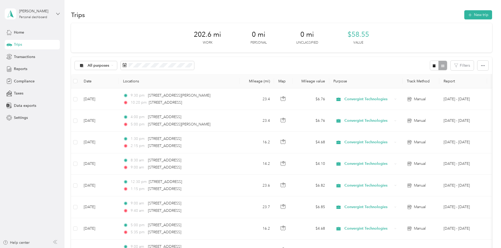
click at [59, 15] on icon at bounding box center [58, 14] width 4 height 4
click at [77, 12] on div "Trips New trip" at bounding box center [281, 14] width 421 height 11
click at [31, 60] on div "Transactions" at bounding box center [32, 56] width 55 height 9
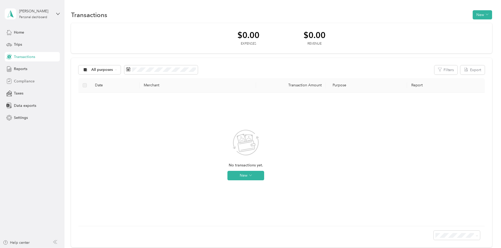
click at [28, 80] on span "Compliance" at bounding box center [24, 81] width 21 height 6
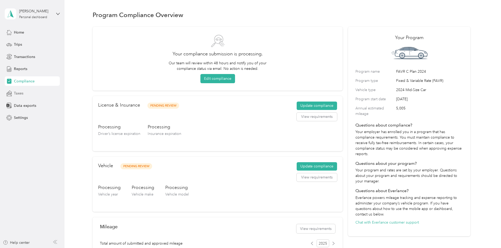
click at [21, 96] on span "Taxes" at bounding box center [18, 94] width 9 height 6
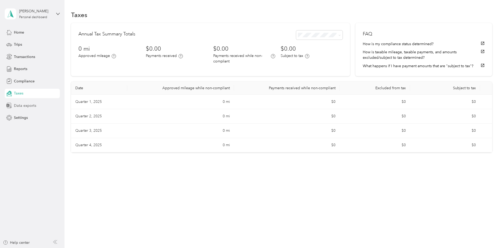
click at [24, 102] on div "Data exports" at bounding box center [32, 105] width 55 height 9
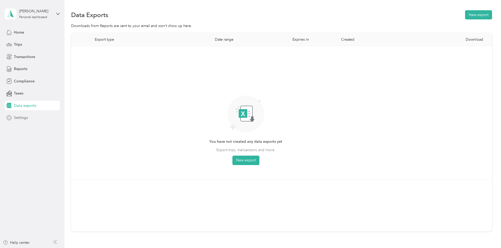
click at [28, 120] on div "Settings" at bounding box center [32, 117] width 55 height 9
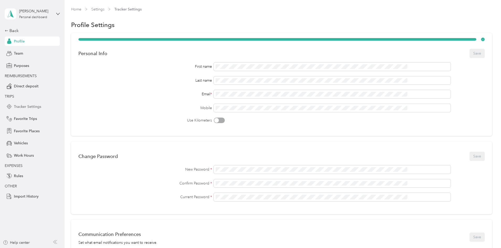
click at [47, 110] on div "Tracker Settings" at bounding box center [32, 106] width 55 height 9
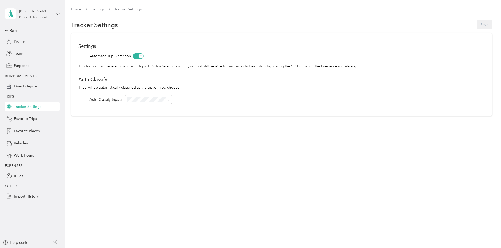
click at [23, 40] on span "Profile" at bounding box center [19, 42] width 11 height 6
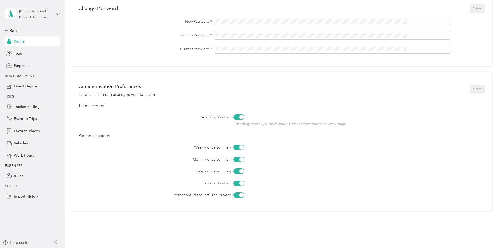
scroll to position [171, 0]
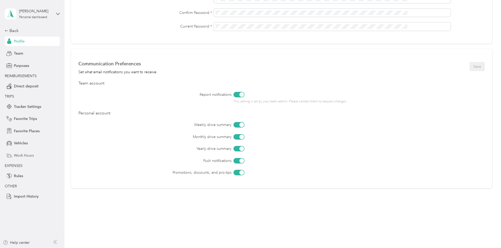
click at [33, 158] on div "Work Hours" at bounding box center [32, 155] width 55 height 9
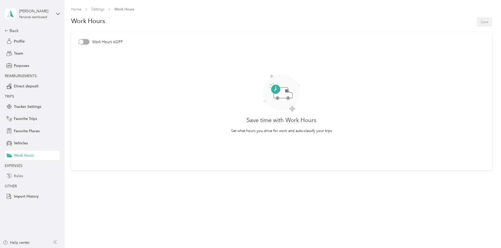
click at [27, 177] on div "Rules" at bounding box center [32, 175] width 55 height 9
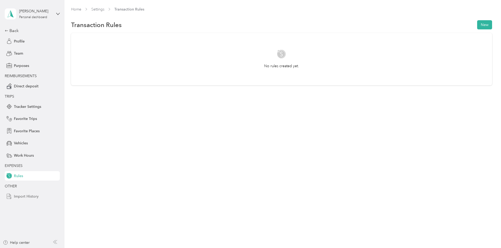
click at [29, 200] on div "Import History" at bounding box center [32, 196] width 55 height 9
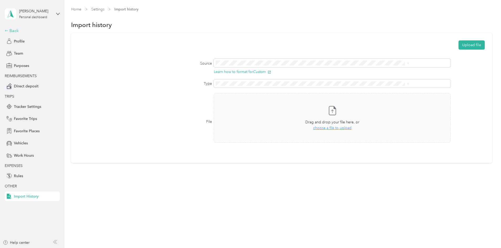
click at [10, 30] on div "Back" at bounding box center [31, 31] width 52 height 6
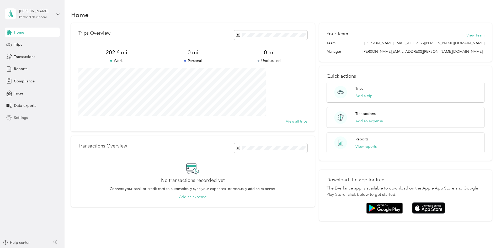
click at [13, 118] on div "Settings" at bounding box center [32, 117] width 55 height 9
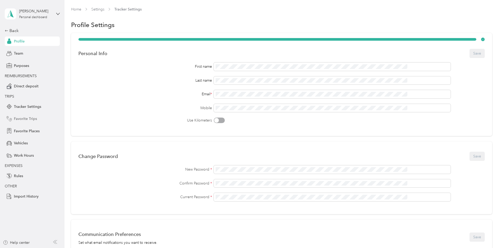
click at [23, 122] on div "Favorite Trips" at bounding box center [32, 118] width 55 height 9
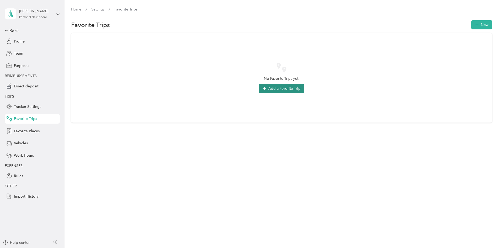
click at [285, 90] on button "Add a Favorite Trip" at bounding box center [281, 88] width 45 height 9
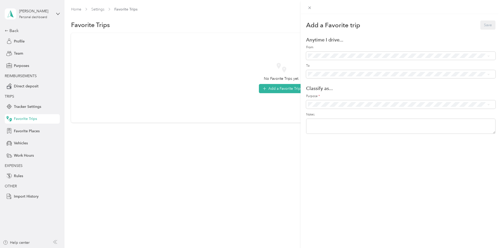
click at [382, 43] on form "Add a Favorite trip Save Anytime I drive... From To Classify as... Purpose * No…" at bounding box center [400, 77] width 189 height 114
click at [346, 81] on div "Home (9925 Balmoral Street)" at bounding box center [405, 84] width 167 height 6
click at [354, 94] on li "CTC - 601 (20 Centerpointe Drive)" at bounding box center [399, 92] width 186 height 9
click at [346, 112] on span "Convergint Technologies" at bounding box center [403, 114] width 169 height 6
click at [338, 124] on textarea at bounding box center [400, 125] width 189 height 15
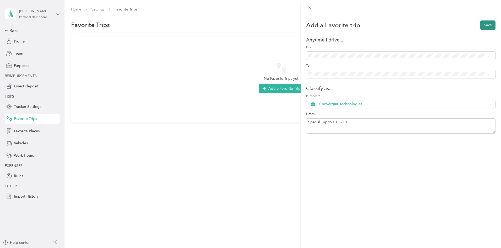
type textarea "Special Trip to CTC 601"
click at [481, 27] on button "Save" at bounding box center [487, 24] width 15 height 9
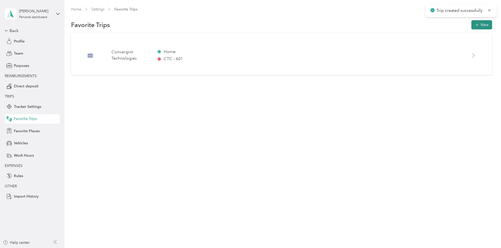
click at [472, 28] on button "New" at bounding box center [482, 24] width 21 height 9
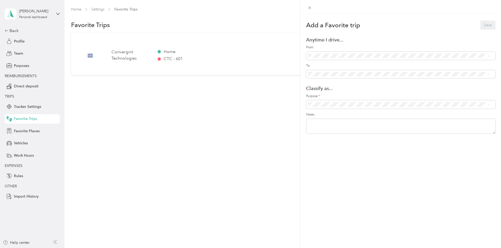
click at [354, 76] on li "CTC - 601 (20 Centerpointe Drive)" at bounding box center [399, 74] width 186 height 9
click at [350, 99] on div "Home (9925 Balmoral Street)" at bounding box center [405, 102] width 167 height 6
click at [351, 115] on li "Convergint Technologies" at bounding box center [399, 113] width 186 height 9
click at [347, 124] on textarea at bounding box center [400, 125] width 189 height 15
type textarea "S"
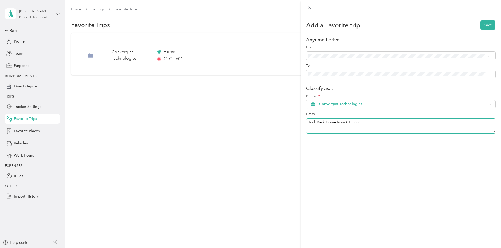
drag, startPoint x: 314, startPoint y: 120, endPoint x: 319, endPoint y: 129, distance: 9.8
click at [314, 120] on textarea "Trick Back Home from CTC 601" at bounding box center [400, 125] width 189 height 15
type textarea "Trip Back Home from CTC 601"
click at [480, 26] on button "Save" at bounding box center [487, 24] width 15 height 9
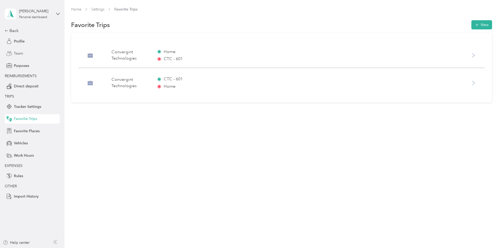
click at [17, 51] on span "Team" at bounding box center [18, 54] width 9 height 6
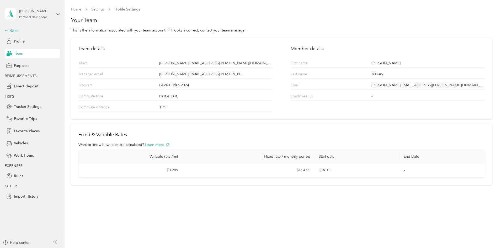
click at [14, 32] on div "Back" at bounding box center [31, 31] width 52 height 6
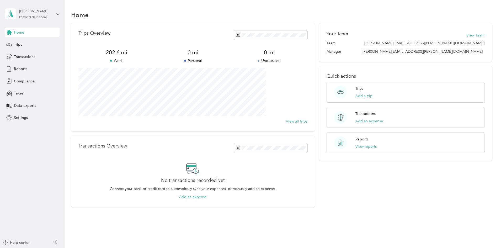
click at [54, 13] on div "Daniel Makary Personal dashboard" at bounding box center [32, 14] width 55 height 18
click at [40, 46] on div "Log out" at bounding box center [89, 43] width 162 height 9
